Goal: Task Accomplishment & Management: Use online tool/utility

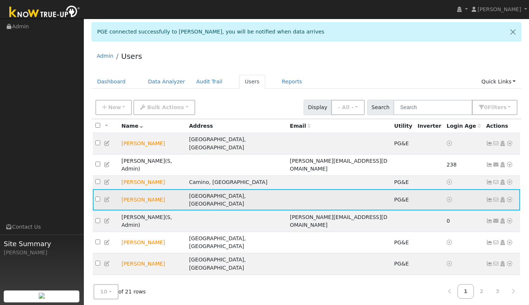
click at [510, 197] on icon at bounding box center [509, 199] width 7 height 5
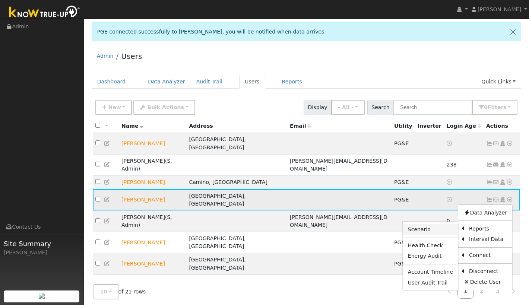
click at [424, 224] on link "Scenario" at bounding box center [429, 229] width 55 height 10
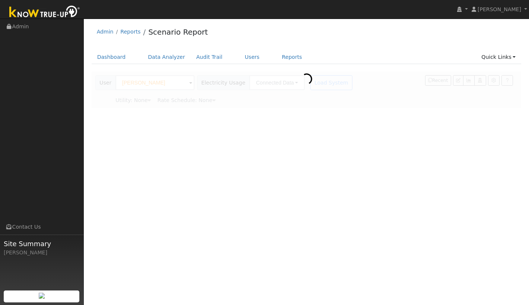
type input "Pacific Gas & Electric"
type input "[PERSON_NAME]"
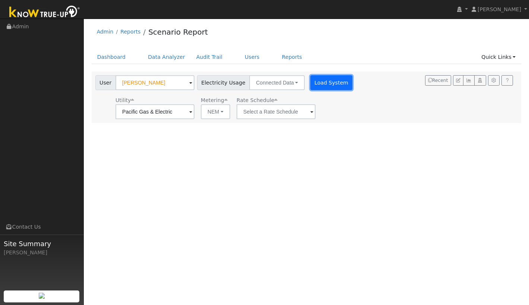
click at [326, 86] on button "Load System" at bounding box center [331, 82] width 42 height 15
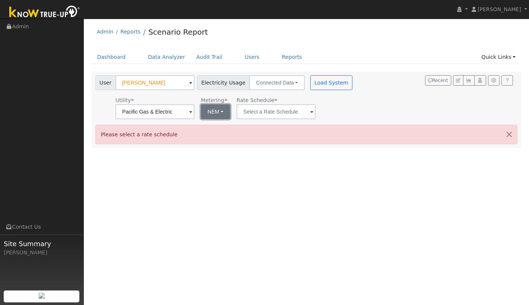
click at [217, 112] on button "NEM" at bounding box center [215, 111] width 29 height 15
click at [276, 114] on input "text" at bounding box center [275, 111] width 79 height 15
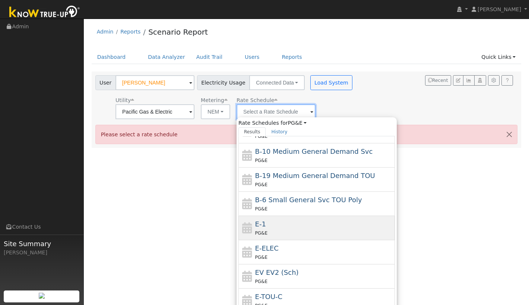
scroll to position [50, 0]
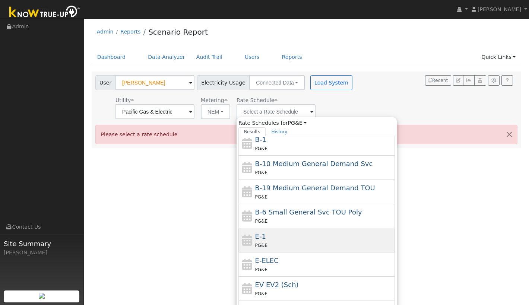
click at [287, 240] on div "E-1 PG&E" at bounding box center [324, 240] width 138 height 18
type input "E-1"
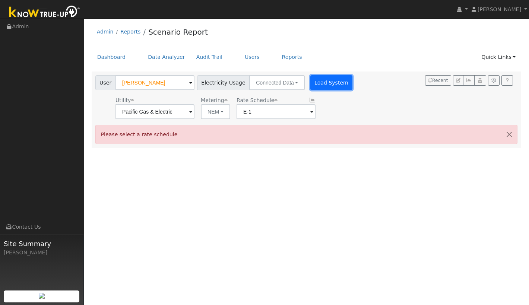
click at [332, 83] on button "Load System" at bounding box center [331, 82] width 42 height 15
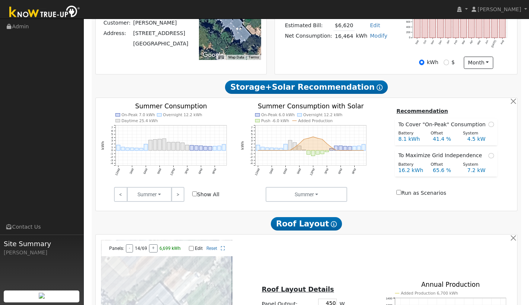
scroll to position [191, 0]
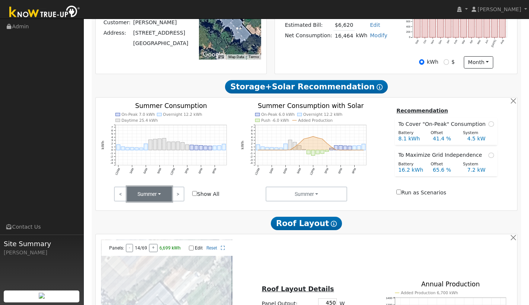
click at [162, 197] on button "Summer" at bounding box center [149, 194] width 45 height 15
click at [155, 235] on link "Winter" at bounding box center [153, 231] width 52 height 10
click at [161, 199] on button "Winter" at bounding box center [149, 194] width 45 height 15
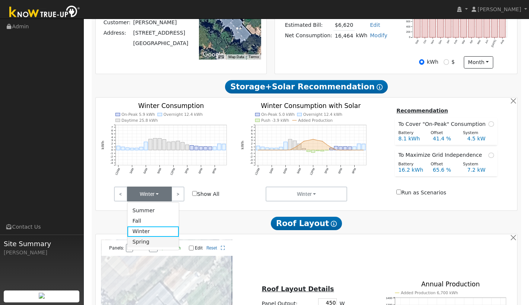
click at [157, 245] on link "Spring" at bounding box center [153, 242] width 52 height 10
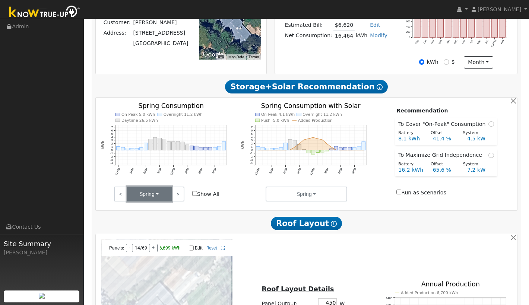
click at [161, 197] on button "Spring" at bounding box center [149, 194] width 45 height 15
click at [156, 213] on link "Summer" at bounding box center [153, 210] width 52 height 10
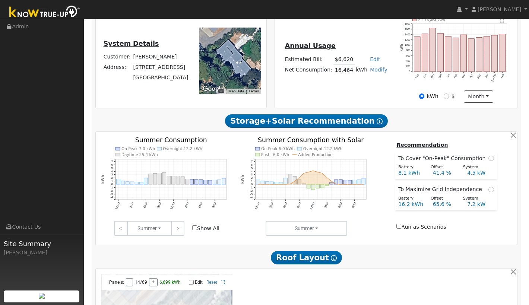
scroll to position [122, 0]
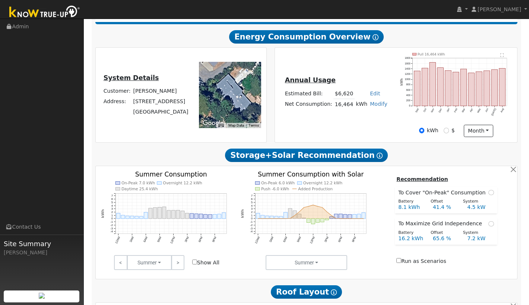
click at [194, 264] on input "Show All" at bounding box center [194, 261] width 5 height 5
checkbox input "true"
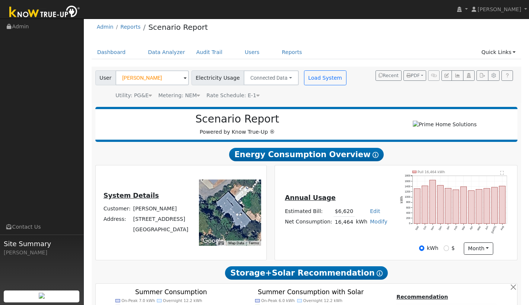
scroll to position [0, 0]
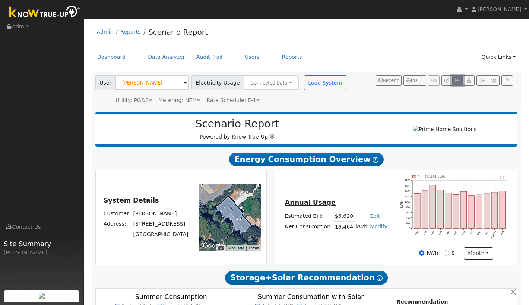
click at [455, 79] on icon "button" at bounding box center [457, 80] width 6 height 4
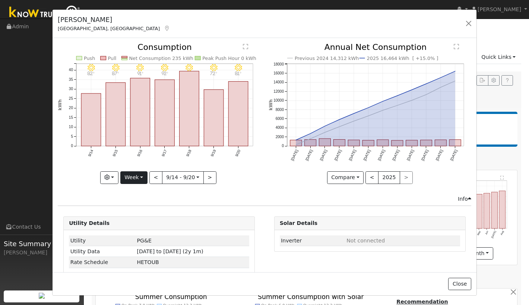
scroll to position [12, 0]
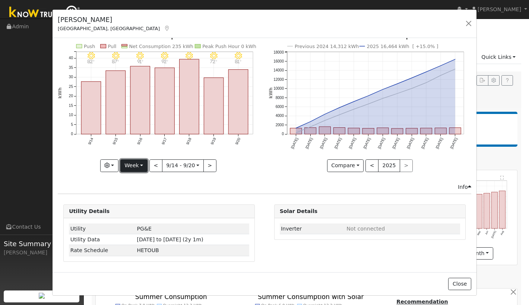
click at [141, 164] on button "Week" at bounding box center [133, 165] width 27 height 13
click at [143, 181] on link "Day" at bounding box center [147, 181] width 52 height 10
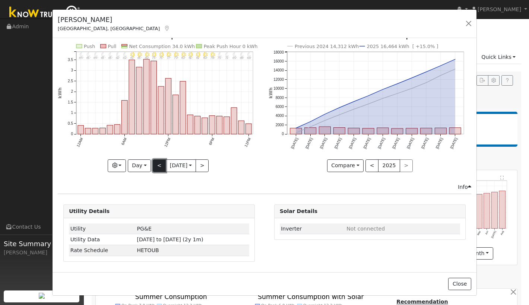
click at [159, 168] on button "<" at bounding box center [159, 165] width 13 height 13
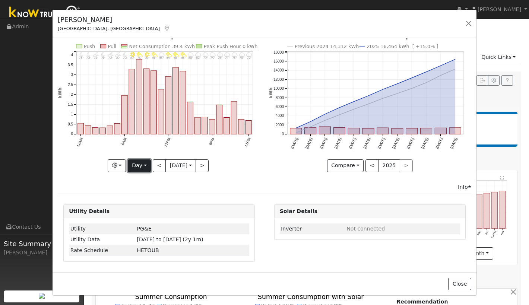
click at [143, 168] on button "Day" at bounding box center [139, 165] width 23 height 13
click at [145, 212] on link "Year" at bounding box center [154, 212] width 52 height 10
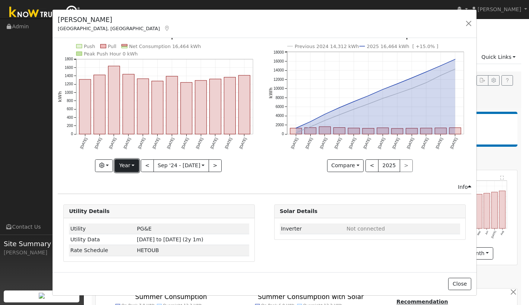
click at [131, 165] on button "Year" at bounding box center [127, 165] width 24 height 13
click at [134, 181] on link "Day" at bounding box center [141, 181] width 52 height 10
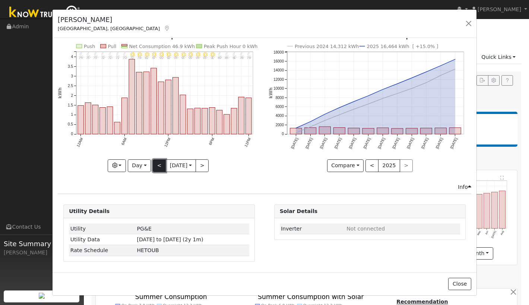
click at [156, 166] on button "<" at bounding box center [159, 165] width 13 height 13
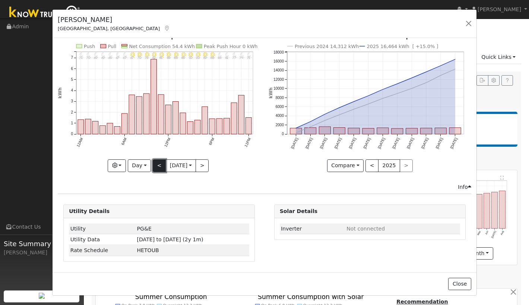
click at [156, 166] on button "<" at bounding box center [159, 165] width 13 height 13
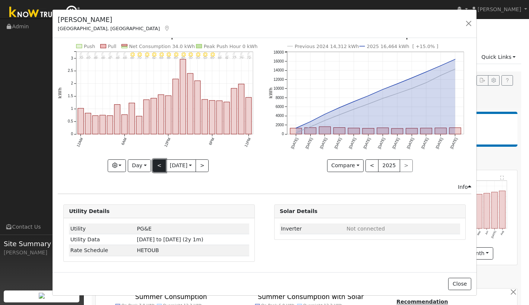
click at [156, 166] on button "<" at bounding box center [159, 165] width 13 height 13
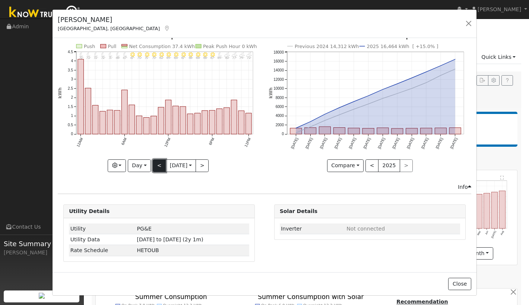
click at [156, 166] on button "<" at bounding box center [159, 165] width 13 height 13
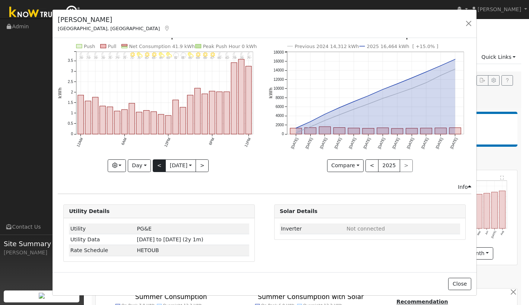
click at [156, 166] on div "11PM - MostlyClear 74° 10PM - Clear 76° 9PM - Clear 78° 8PM - Clear 80° 7PM - C…" at bounding box center [159, 101] width 203 height 140
click at [156, 166] on button "<" at bounding box center [159, 165] width 13 height 13
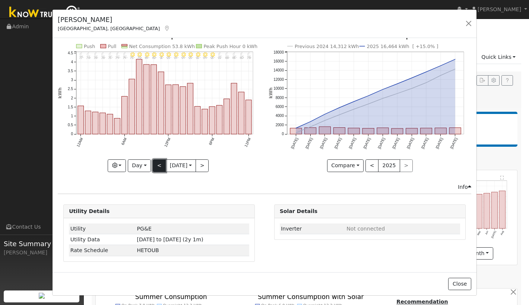
click at [156, 166] on button "<" at bounding box center [159, 165] width 13 height 13
type input "2025-08-23"
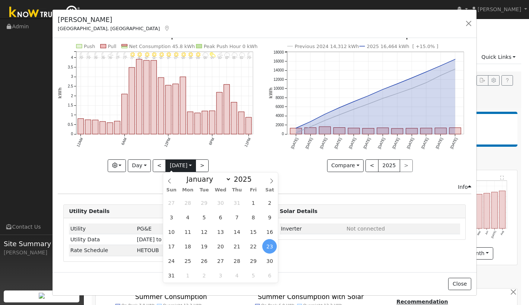
click at [182, 164] on input "2025-08-23" at bounding box center [181, 166] width 30 height 12
click at [170, 179] on icon at bounding box center [169, 180] width 3 height 5
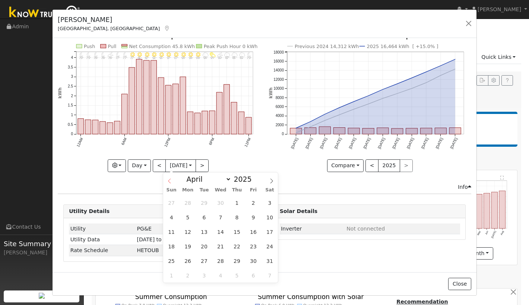
click at [170, 179] on icon at bounding box center [169, 180] width 3 height 5
select select "0"
click at [219, 200] on span "1" at bounding box center [220, 202] width 15 height 15
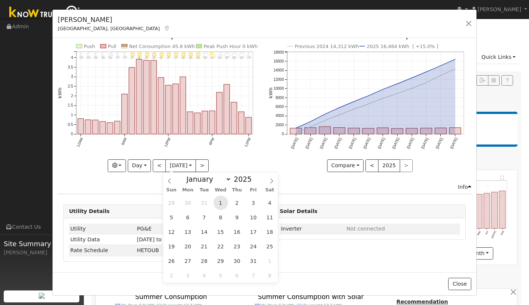
type input "2025-01-01"
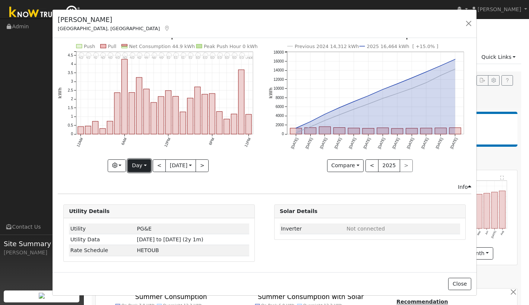
click at [146, 167] on button "Day" at bounding box center [139, 165] width 23 height 13
click at [174, 168] on input "2025-01-01" at bounding box center [181, 166] width 30 height 12
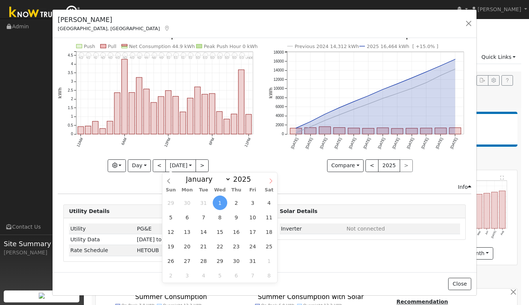
click at [273, 181] on icon at bounding box center [270, 180] width 5 height 5
select select "2"
click at [221, 213] on span "5" at bounding box center [220, 217] width 15 height 15
type input "2025-03-05"
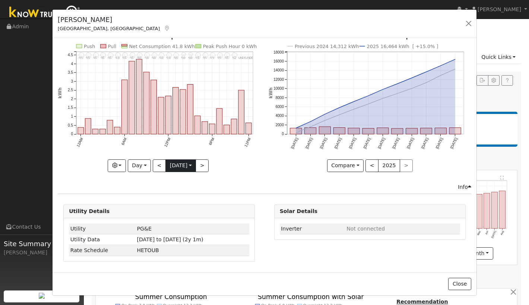
click at [195, 168] on input "2025-03-05" at bounding box center [181, 166] width 30 height 12
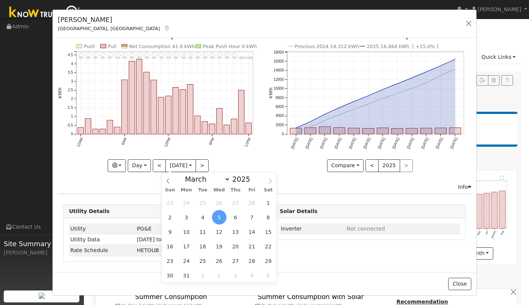
click at [273, 181] on span at bounding box center [270, 178] width 13 height 13
select select "6"
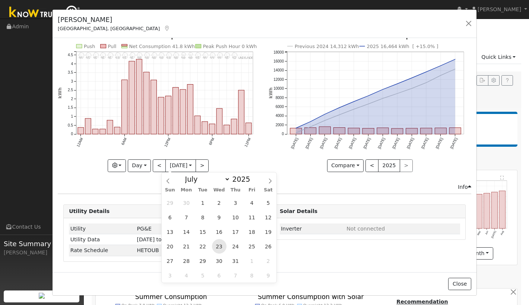
click at [217, 242] on span "23" at bounding box center [219, 246] width 15 height 15
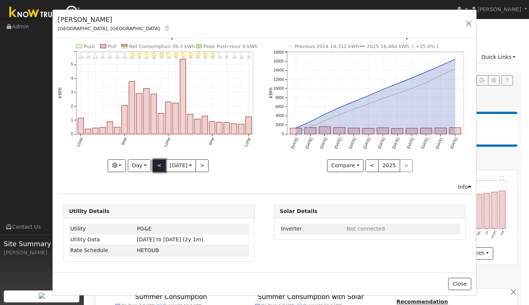
click at [157, 166] on button "<" at bounding box center [159, 165] width 13 height 13
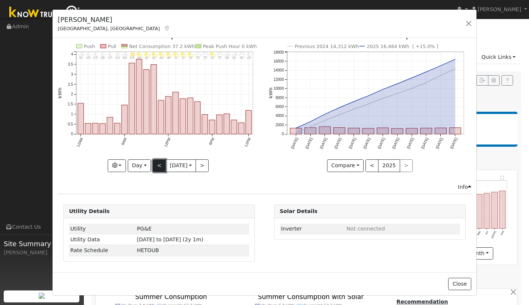
click at [157, 166] on button "<" at bounding box center [159, 165] width 13 height 13
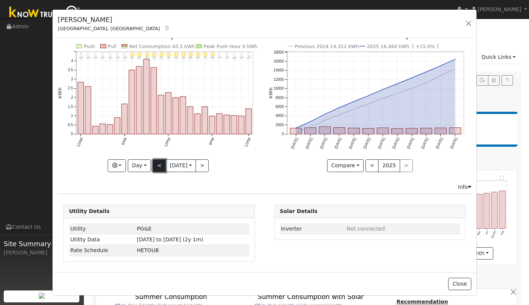
click at [157, 166] on button "<" at bounding box center [159, 165] width 13 height 13
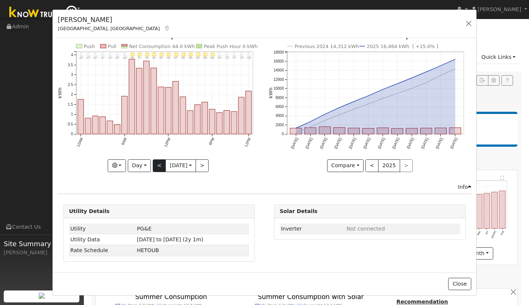
click at [157, 166] on div "11PM - Clear 68° 10PM - Clear 70° 9PM - Clear 74° 8PM - Clear 79° 7PM - Clear 8…" at bounding box center [159, 101] width 203 height 140
click at [157, 166] on button "<" at bounding box center [159, 165] width 13 height 13
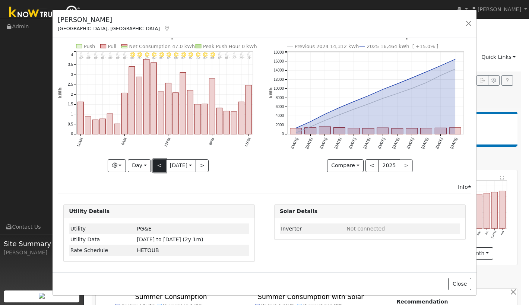
click at [157, 166] on button "<" at bounding box center [159, 165] width 13 height 13
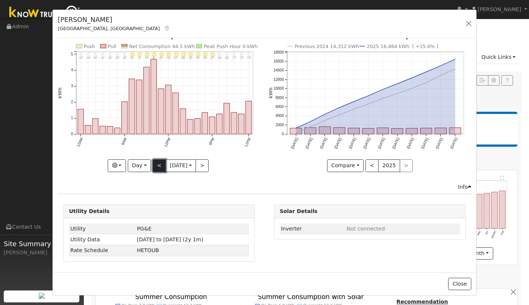
click at [157, 166] on button "<" at bounding box center [159, 165] width 13 height 13
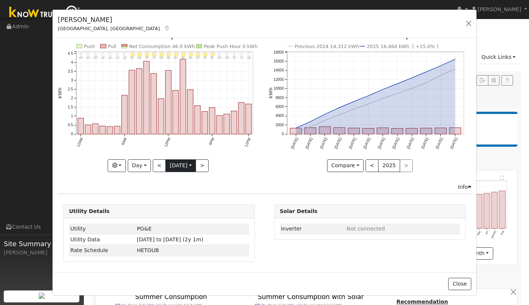
click at [180, 168] on input "2025-07-17" at bounding box center [181, 166] width 30 height 12
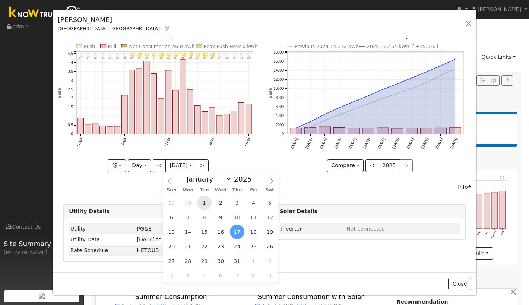
click at [201, 200] on span "1" at bounding box center [204, 202] width 15 height 15
type input "2025-07-01"
